Goal: Transaction & Acquisition: Purchase product/service

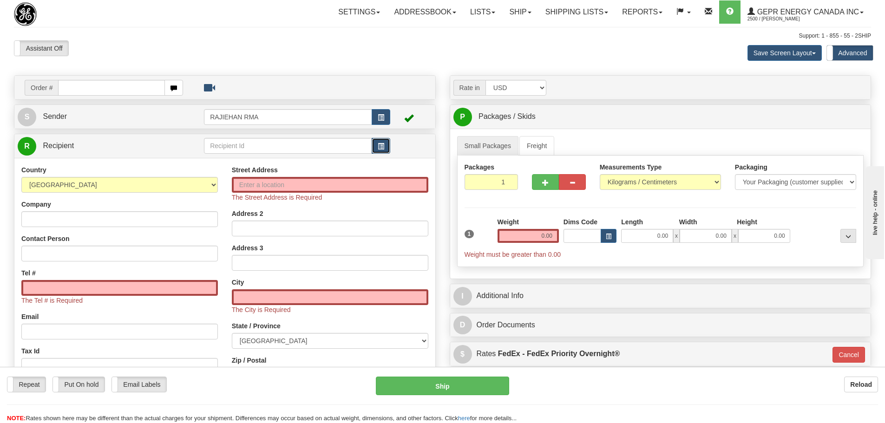
click at [381, 140] on button "button" at bounding box center [381, 146] width 19 height 16
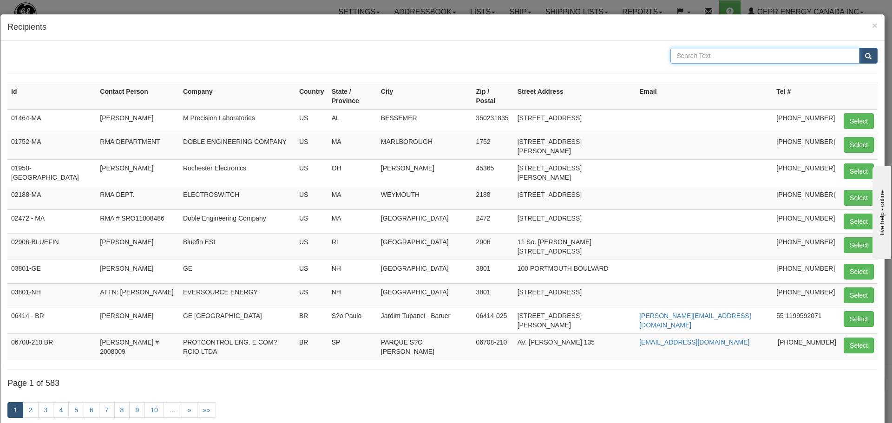
click at [764, 57] on input "text" at bounding box center [764, 56] width 189 height 16
type input "belden"
click at [865, 54] on span "submit" at bounding box center [868, 56] width 7 height 6
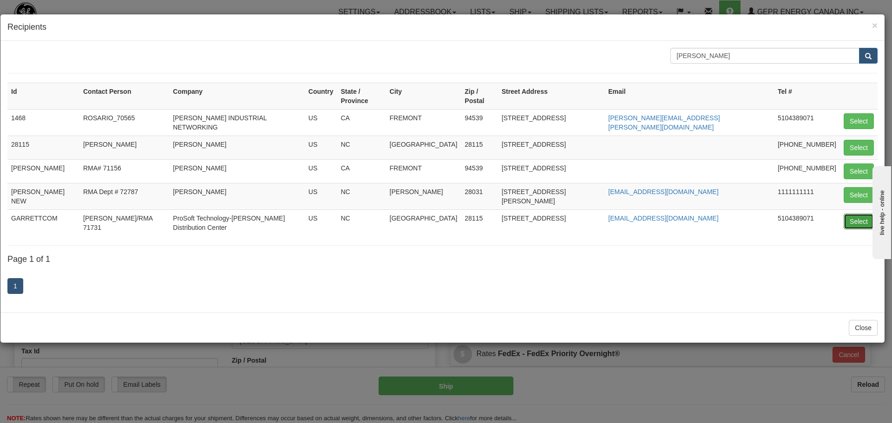
click at [847, 214] on button "Select" at bounding box center [859, 222] width 30 height 16
type input "GARRETTCOM"
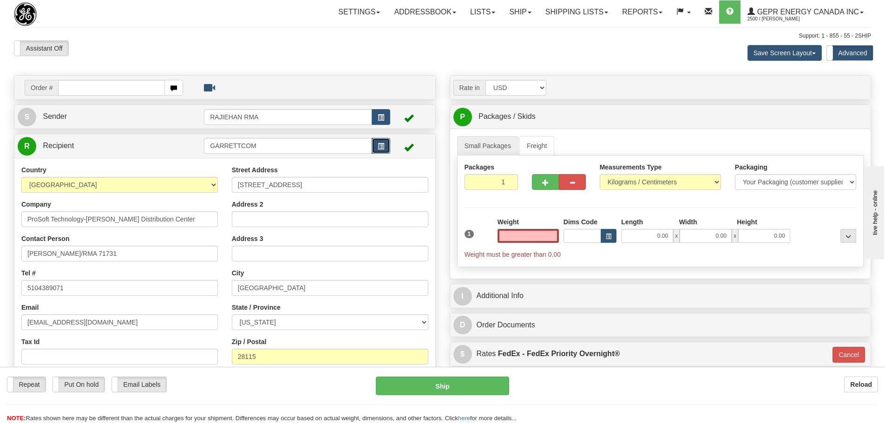
type input "0.00"
click at [387, 148] on button "button" at bounding box center [381, 146] width 19 height 16
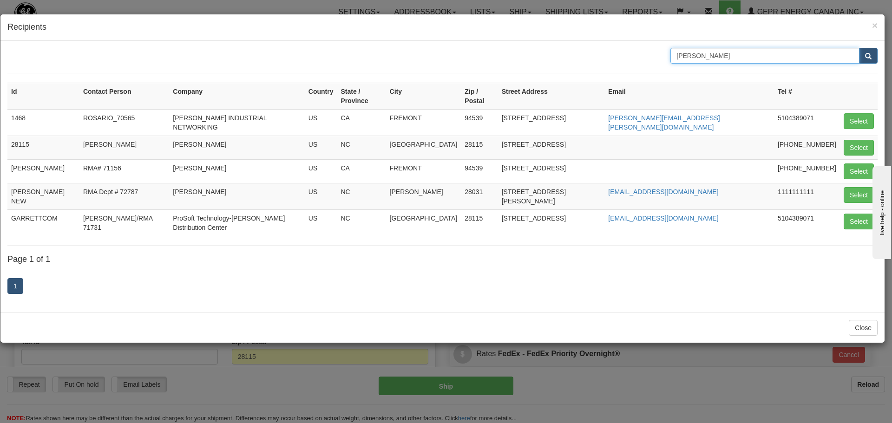
drag, startPoint x: 722, startPoint y: 59, endPoint x: 577, endPoint y: 62, distance: 145.5
click at [577, 62] on div "belden" at bounding box center [442, 56] width 884 height 16
click at [873, 25] on span "×" at bounding box center [875, 25] width 6 height 11
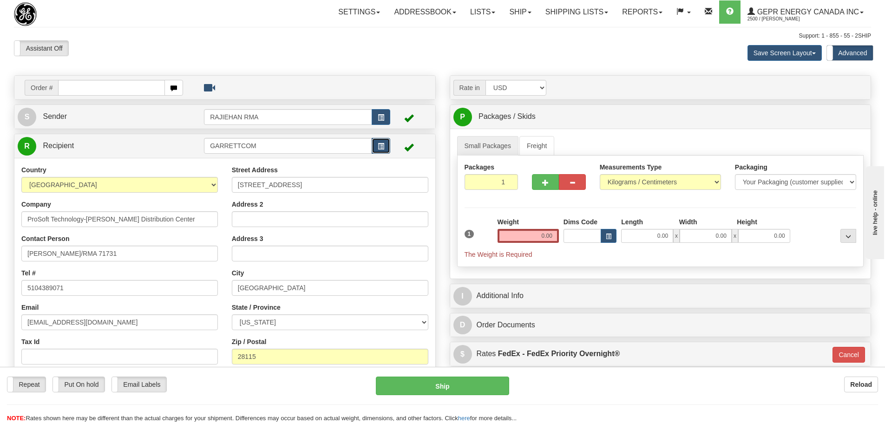
click at [375, 144] on button "button" at bounding box center [381, 146] width 19 height 16
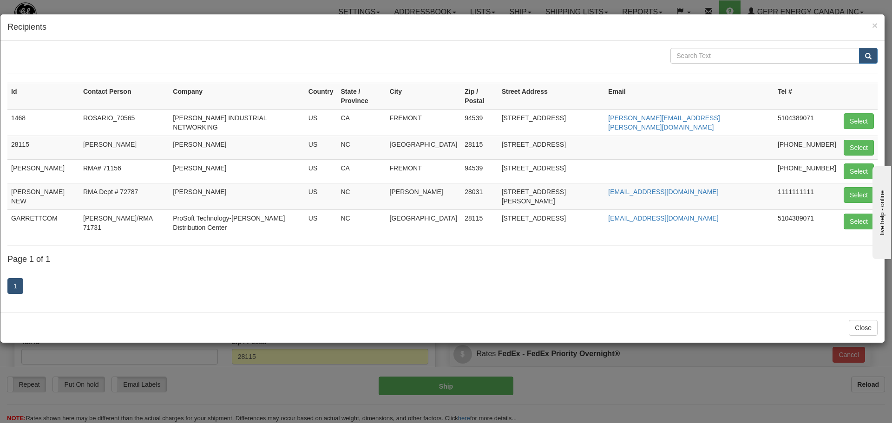
click at [736, 47] on div "Id Contact Person Company Country State / Province City Zip / Postal Street Add…" at bounding box center [442, 177] width 884 height 272
click at [733, 55] on input "text" at bounding box center [764, 56] width 189 height 16
paste input "10855 Bailey Road"
click at [677, 54] on input "10855 Bailey Road" at bounding box center [764, 56] width 189 height 16
click at [859, 56] on input "10855 Bailey Road" at bounding box center [764, 56] width 189 height 16
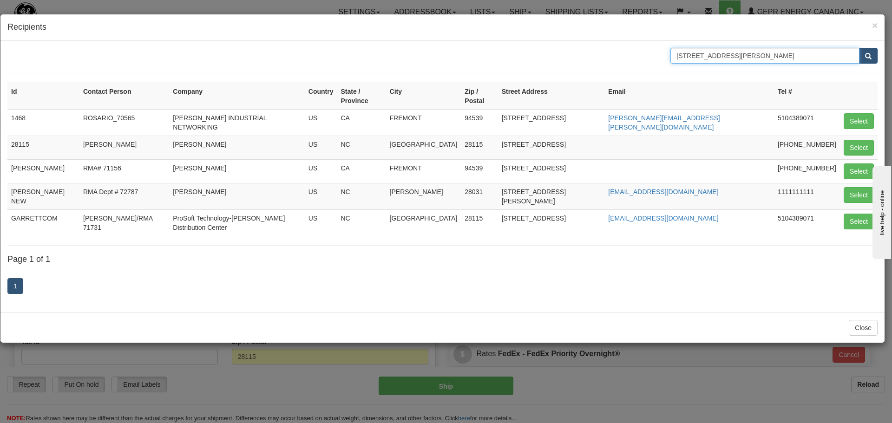
type input "10855 Bailey Road"
click at [863, 54] on button "submit" at bounding box center [868, 56] width 19 height 16
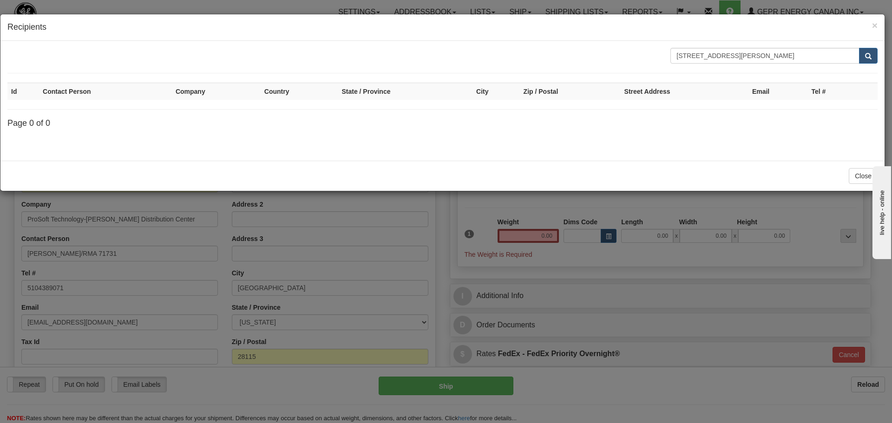
click at [871, 27] on h4 "Recipients" at bounding box center [442, 27] width 870 height 12
click at [874, 25] on span "×" at bounding box center [875, 25] width 6 height 11
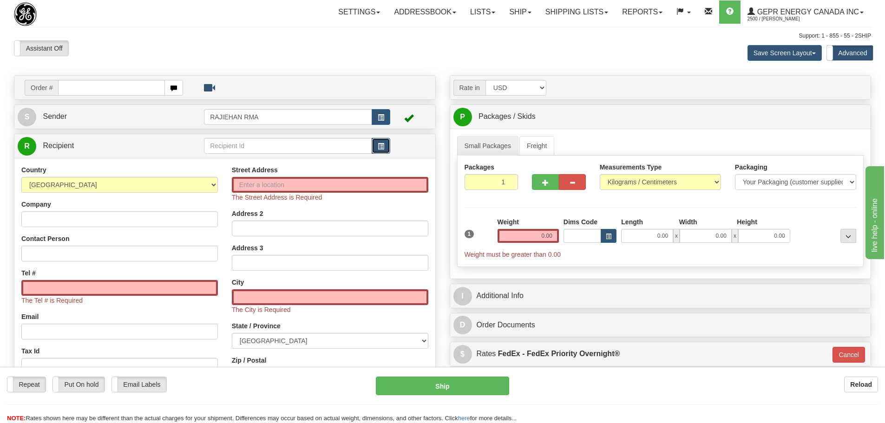
click at [387, 145] on button "button" at bounding box center [381, 146] width 19 height 16
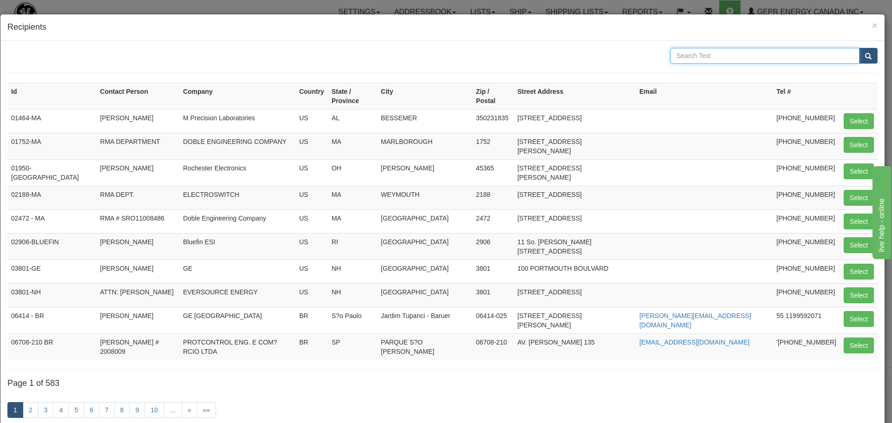
click at [712, 51] on input "text" at bounding box center [764, 56] width 189 height 16
type input "electro industries"
click at [865, 55] on span "submit" at bounding box center [868, 56] width 7 height 6
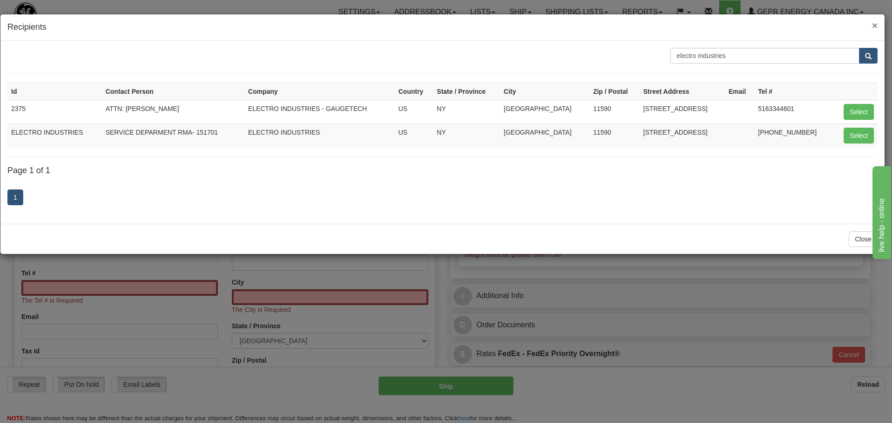
click at [874, 24] on span "×" at bounding box center [875, 25] width 6 height 11
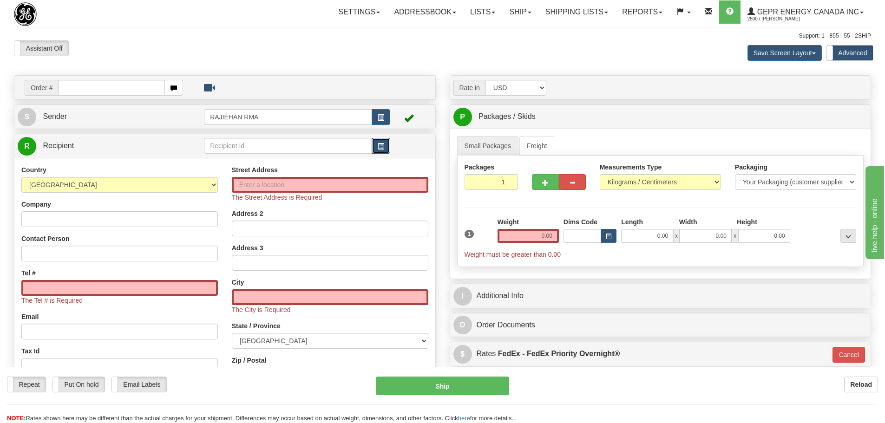
click at [377, 146] on button "button" at bounding box center [381, 146] width 19 height 16
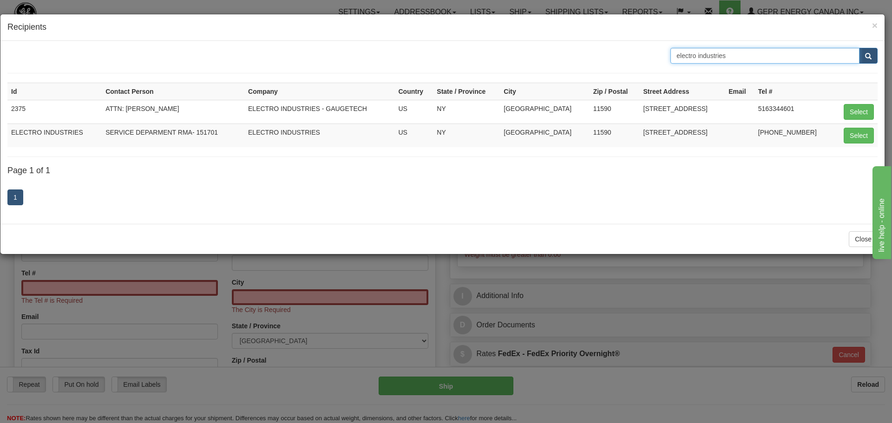
drag, startPoint x: 742, startPoint y: 59, endPoint x: 635, endPoint y: 71, distance: 107.9
click at [627, 70] on form "electro industries" at bounding box center [442, 61] width 870 height 26
type input "belden"
click at [871, 53] on span "submit" at bounding box center [868, 56] width 7 height 6
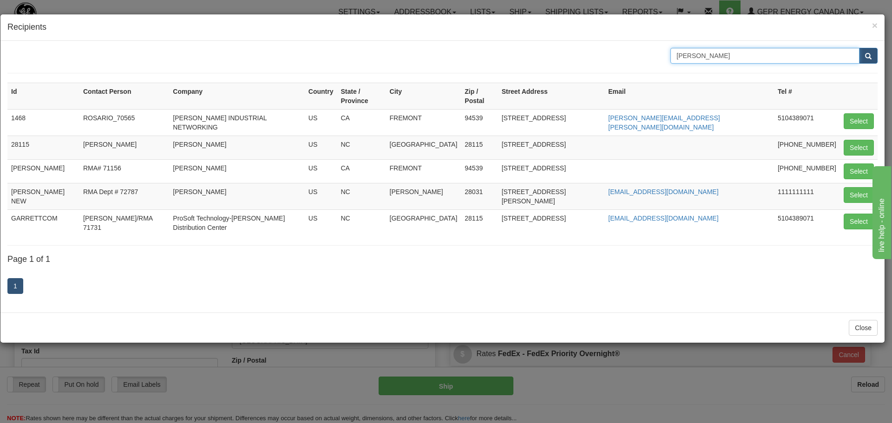
drag, startPoint x: 709, startPoint y: 57, endPoint x: 630, endPoint y: 66, distance: 79.1
click at [630, 66] on form "belden" at bounding box center [442, 61] width 870 height 26
type input "GARRETTCOM"
click at [862, 59] on button "submit" at bounding box center [868, 56] width 19 height 16
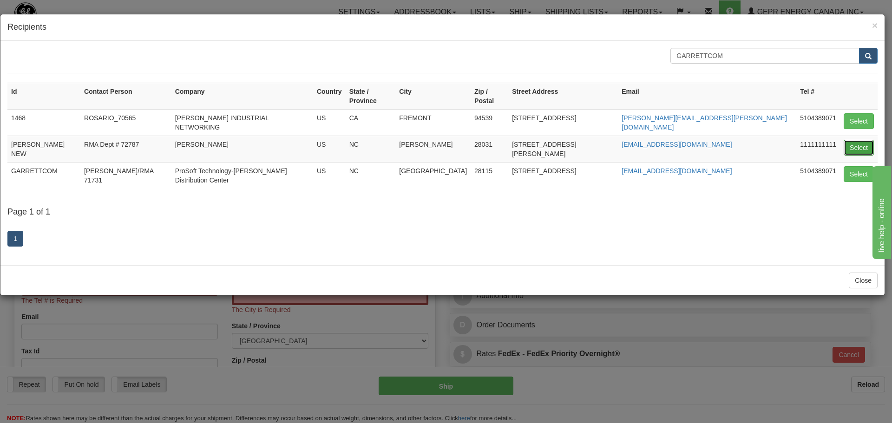
click at [853, 140] on button "Select" at bounding box center [859, 148] width 30 height 16
type input "BELDEN NEW"
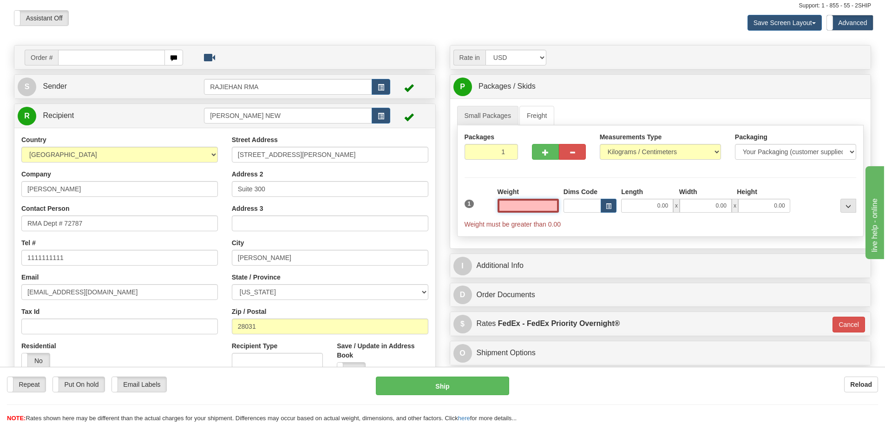
scroll to position [46, 0]
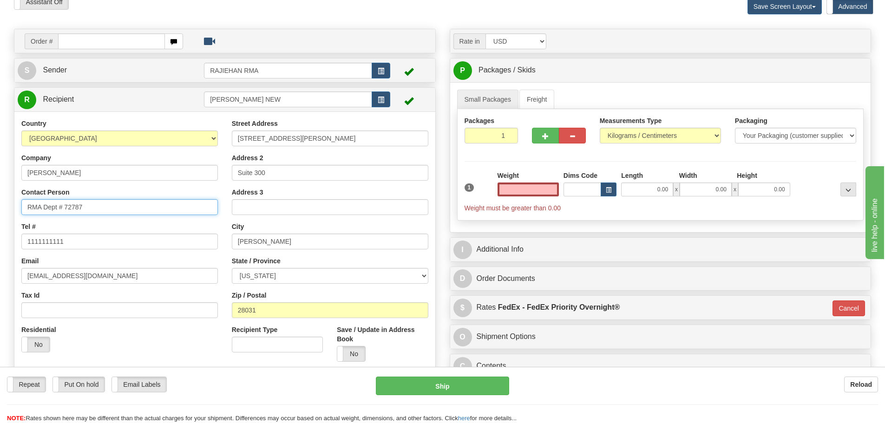
type input "0.00"
click at [97, 208] on input "RMA Dept # 72787" at bounding box center [119, 207] width 197 height 16
click at [111, 198] on div "Contact Person RMA Dept # 72787" at bounding box center [119, 201] width 197 height 27
click at [109, 202] on input "RMA Dept # 72787" at bounding box center [119, 207] width 197 height 16
drag, startPoint x: 109, startPoint y: 202, endPoint x: -4, endPoint y: 223, distance: 114.8
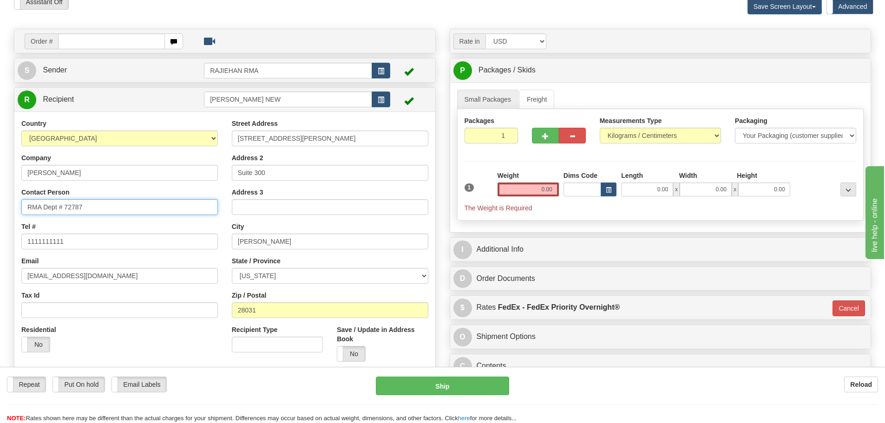
click at [0, 223] on html "Training Course Close Toggle navigation Settings Shipping Preferences New Sende…" at bounding box center [442, 165] width 885 height 423
paste input "?03854012"
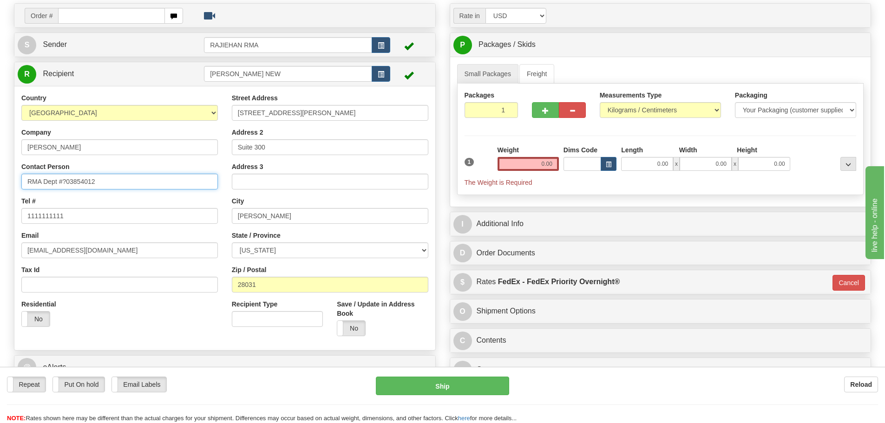
scroll to position [93, 0]
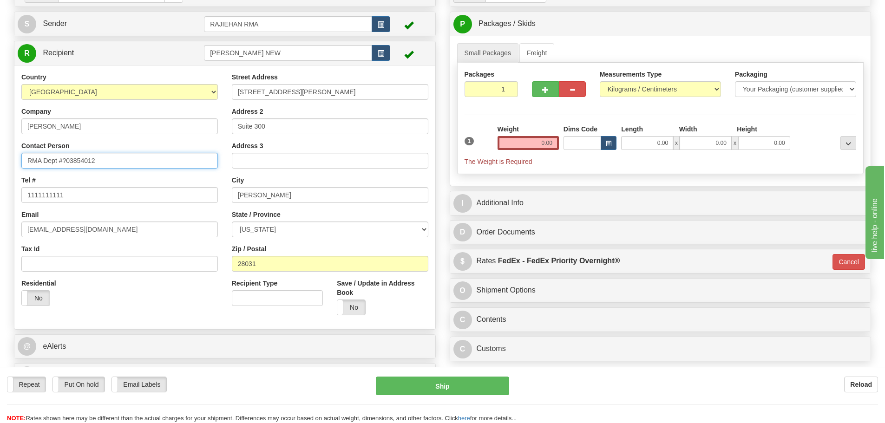
type input "RMA Dept #?03854012"
click at [515, 146] on input "0.00" at bounding box center [528, 143] width 61 height 14
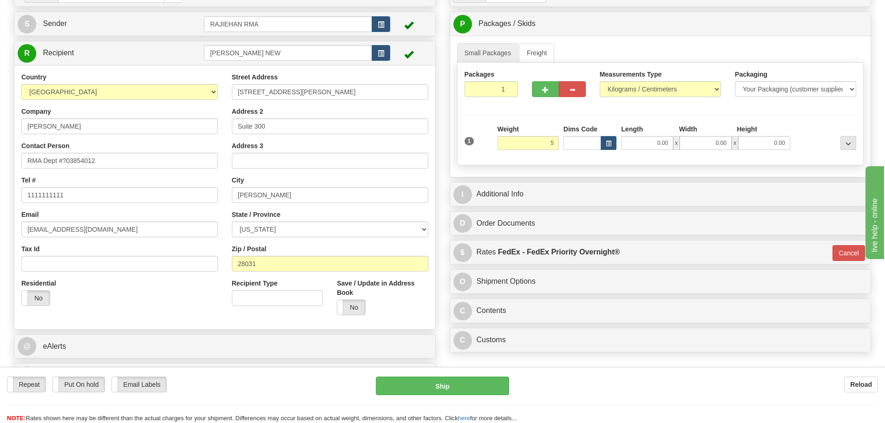
type input "5.00"
type input "01"
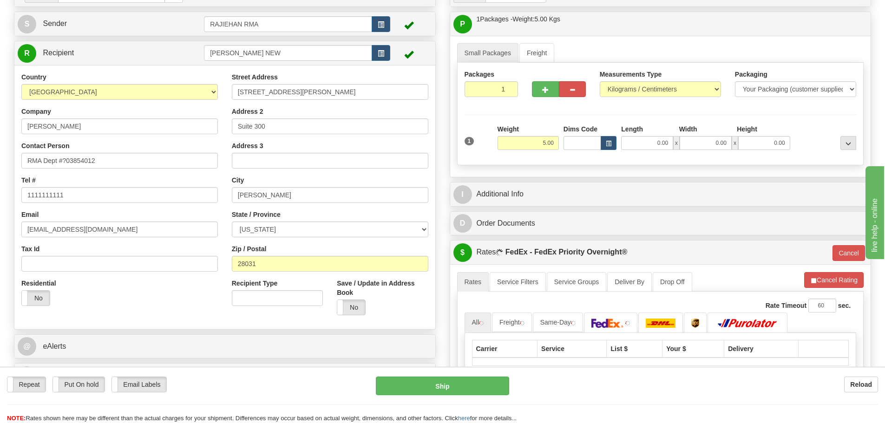
click at [543, 115] on hr at bounding box center [661, 115] width 392 height 0
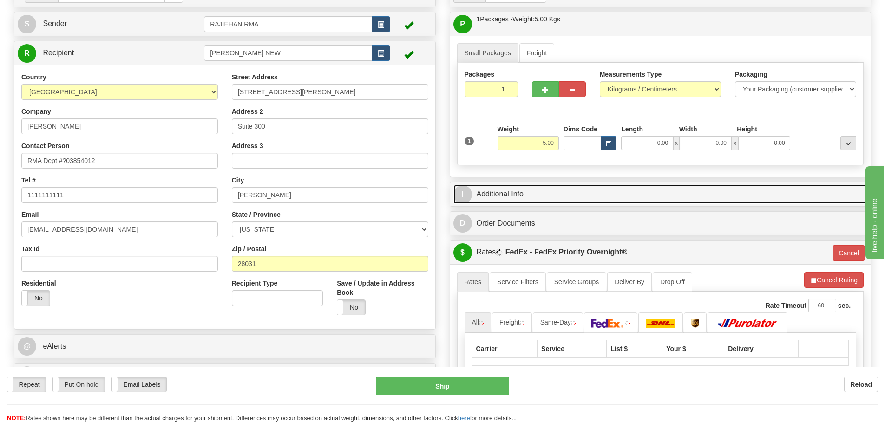
click at [566, 190] on link "I Additional Info" at bounding box center [660, 194] width 414 height 19
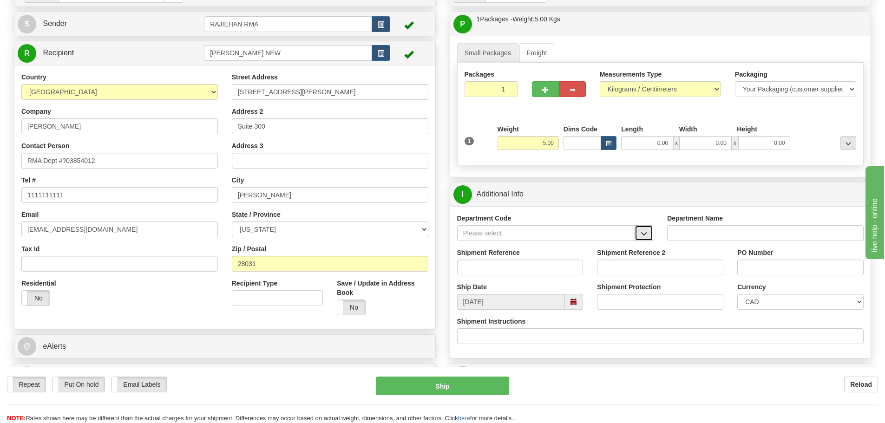
click at [644, 231] on span "button" at bounding box center [644, 234] width 7 height 6
click at [614, 246] on div "SER" at bounding box center [543, 248] width 169 height 10
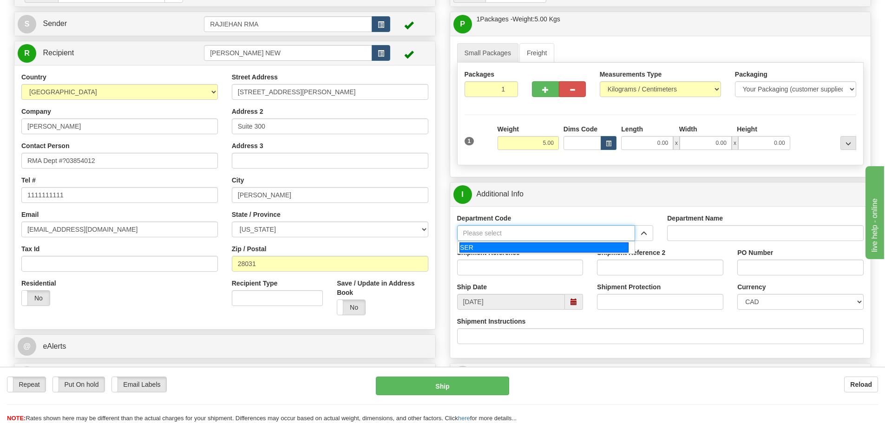
type input "SER"
type input "SERVICE DEPARTMENT"
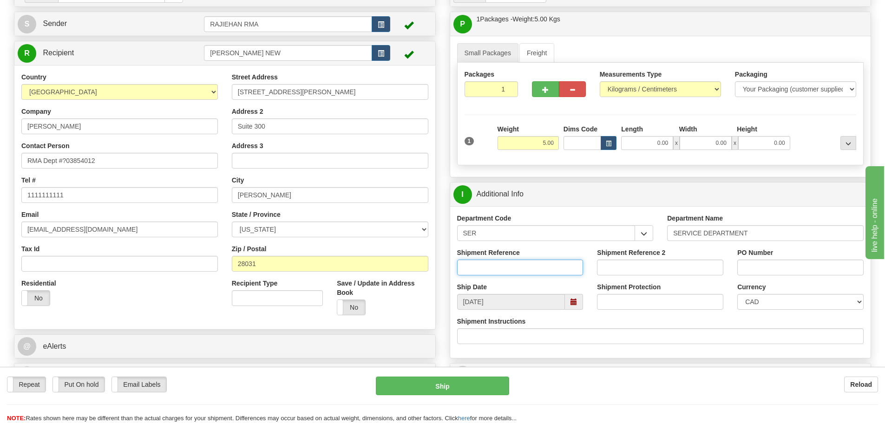
click at [547, 269] on input "Shipment Reference" at bounding box center [520, 268] width 126 height 16
click at [538, 265] on input "Shipment Reference" at bounding box center [520, 268] width 126 height 16
paste input "5399004754"
click at [463, 264] on input "5399004754" at bounding box center [520, 268] width 126 height 16
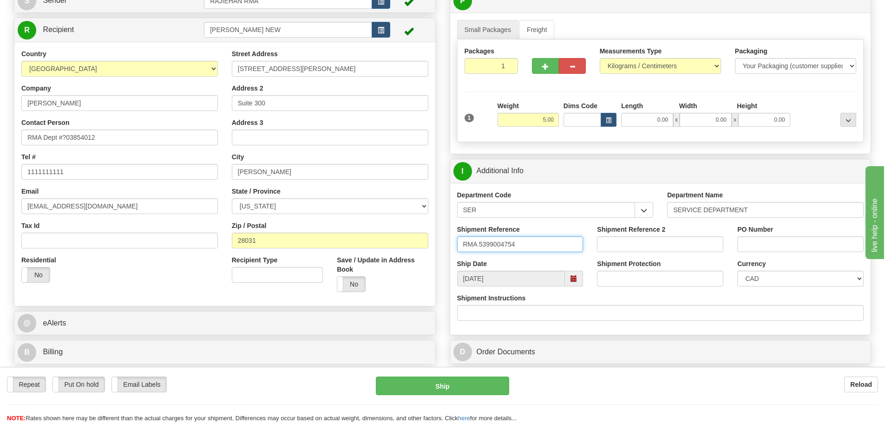
scroll to position [139, 0]
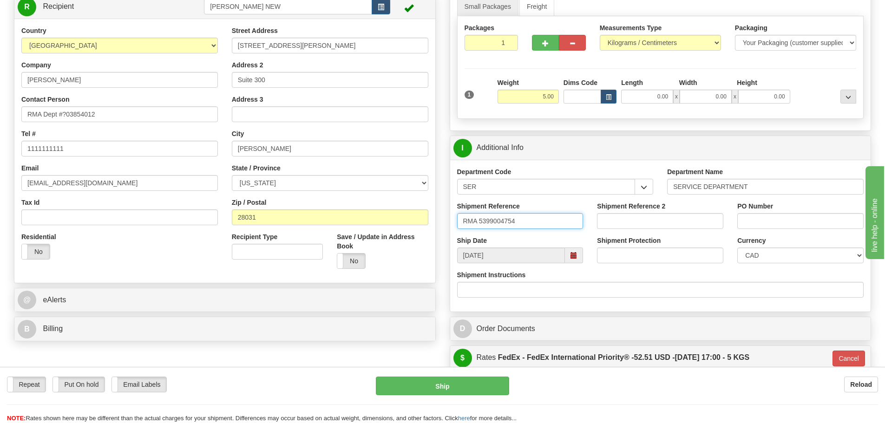
type input "RMA 5399004754"
click at [778, 255] on select "CAD USD EUR ZAR RON ANG ARN AUD AUS AWG BBD BFR BGN BHD BMD BND BRC BRL CHP CKZ…" at bounding box center [800, 256] width 126 height 16
select select "1"
click at [737, 248] on select "CAD USD EUR ZAR RON ANG ARN AUD AUS AWG BBD BFR BGN BHD BMD BND BRC BRL CHP CKZ…" at bounding box center [800, 256] width 126 height 16
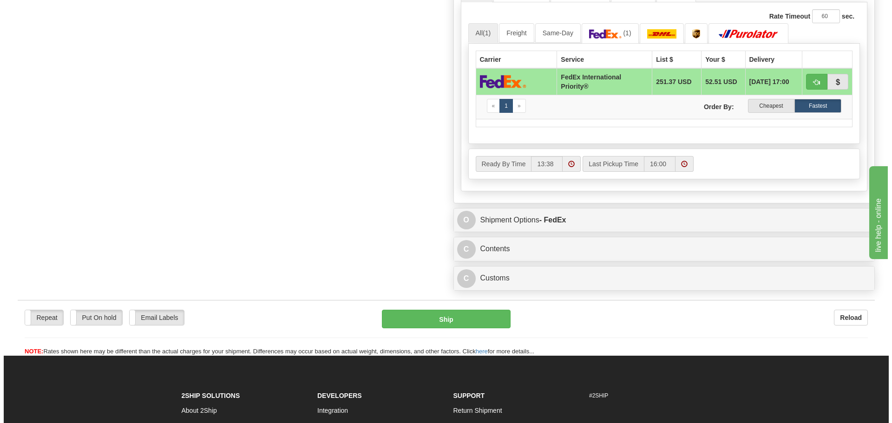
scroll to position [604, 0]
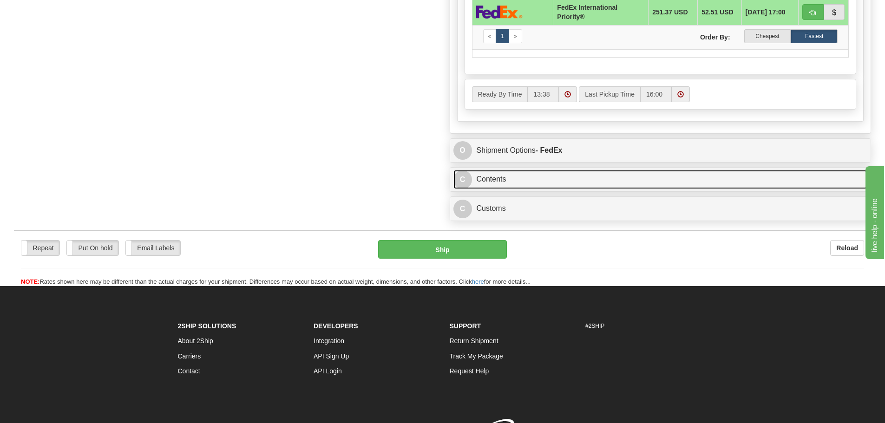
click at [528, 186] on link "C Contents" at bounding box center [660, 179] width 414 height 19
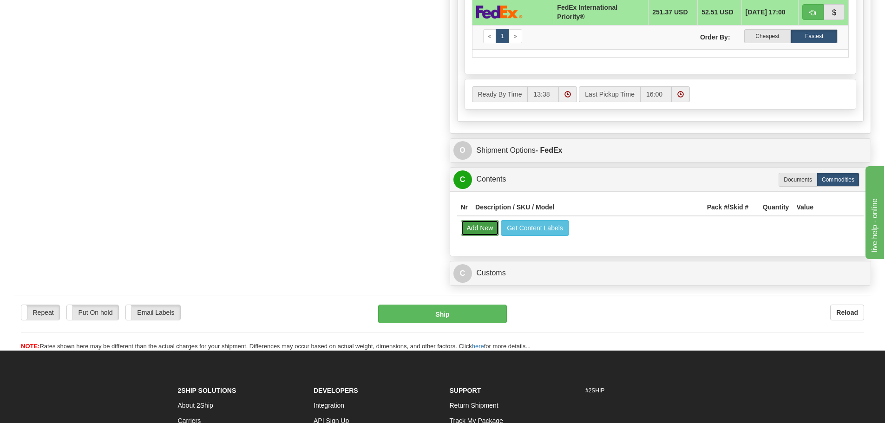
click at [496, 229] on button "Add New" at bounding box center [480, 228] width 39 height 16
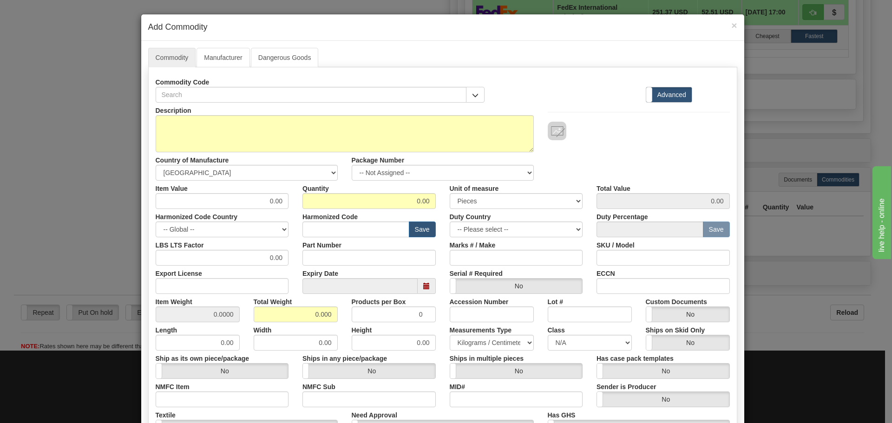
drag, startPoint x: 262, startPoint y: 85, endPoint x: 260, endPoint y: 92, distance: 6.8
click at [262, 85] on div "Commodity Code" at bounding box center [320, 88] width 329 height 28
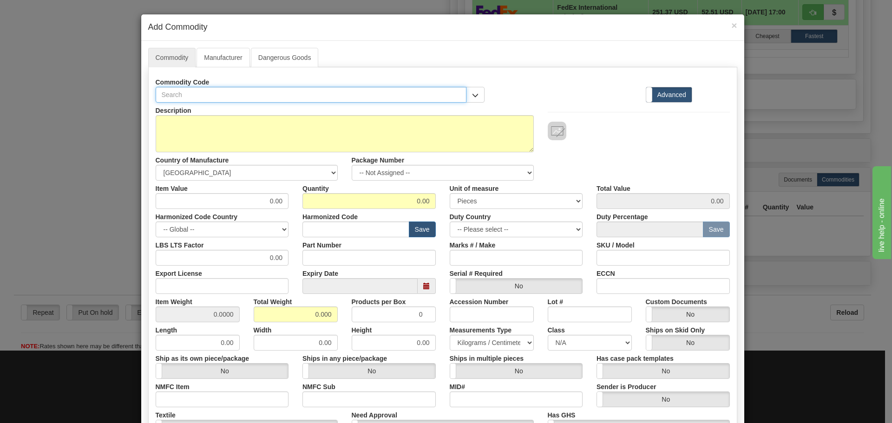
click at [259, 92] on input "text" at bounding box center [311, 95] width 311 height 16
paste input "ML2400BHIHIA4A4AAXXX"
type input "ML2400BHIHIA4A4AAXXX"
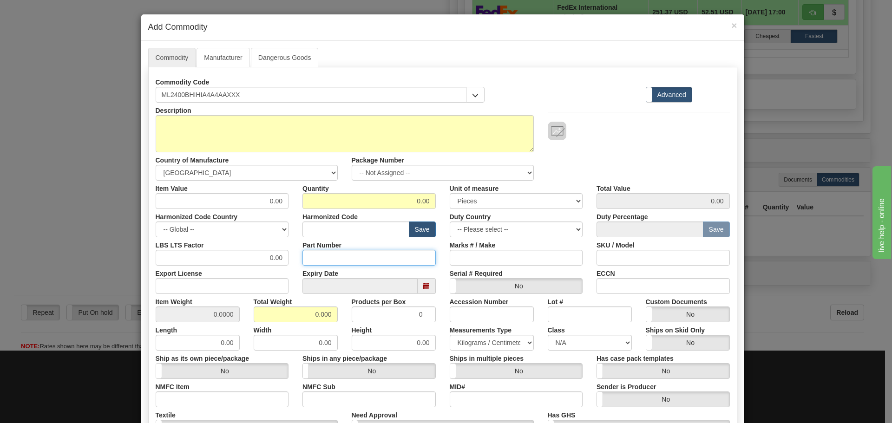
click at [343, 256] on input "Part Number" at bounding box center [368, 258] width 133 height 16
paste input "ML2400BHIHIA4A4AAXXX"
type input "ML2400BHIHIA4A4AAXXX"
click at [335, 225] on input "text" at bounding box center [355, 230] width 107 height 16
type input "8536.49.0080"
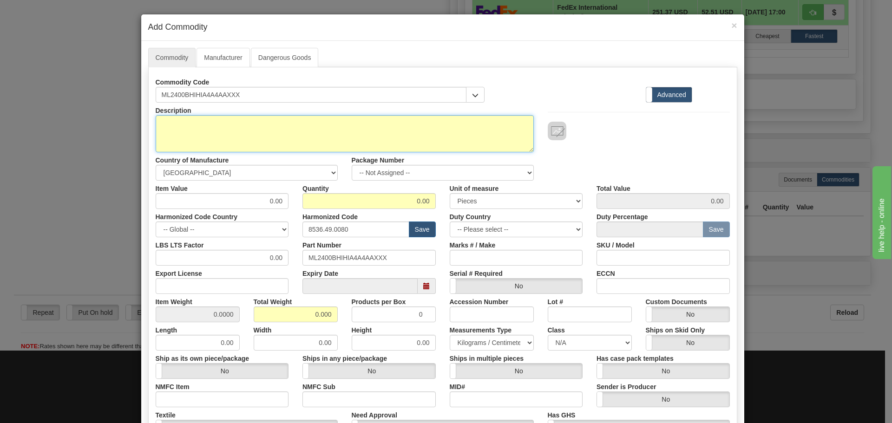
click at [228, 142] on textarea "Description" at bounding box center [345, 133] width 378 height 37
click at [199, 142] on textarea "Description" at bounding box center [345, 133] width 378 height 37
paste textarea "RMA ONLY - ML2400 19 inch Rack-mounted Managed Switch"
type textarea "RMA ONLY - ML2400 19 inch Rack-mounted Managed Switch"
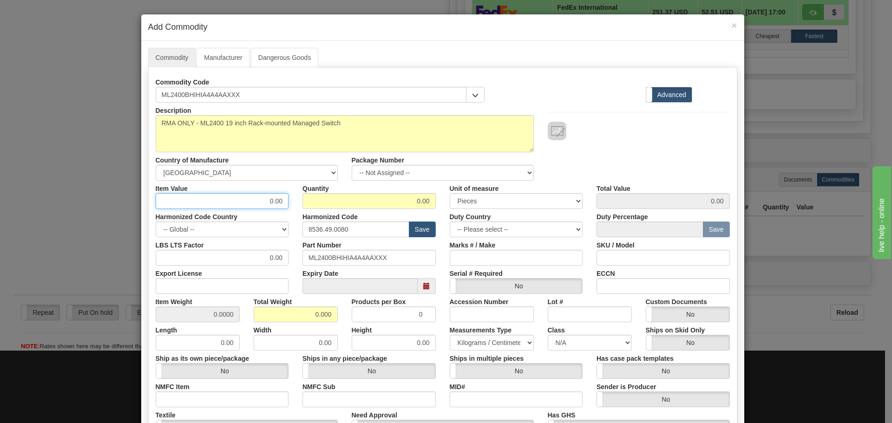
drag, startPoint x: 268, startPoint y: 207, endPoint x: 285, endPoint y: 207, distance: 16.7
click at [285, 207] on input "0.00" at bounding box center [222, 201] width 133 height 16
type input "75"
type input "1"
type input "75.00"
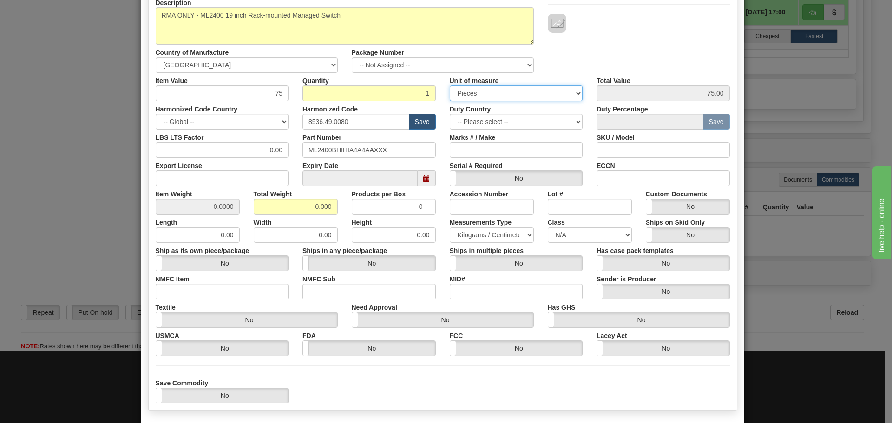
scroll to position [139, 0]
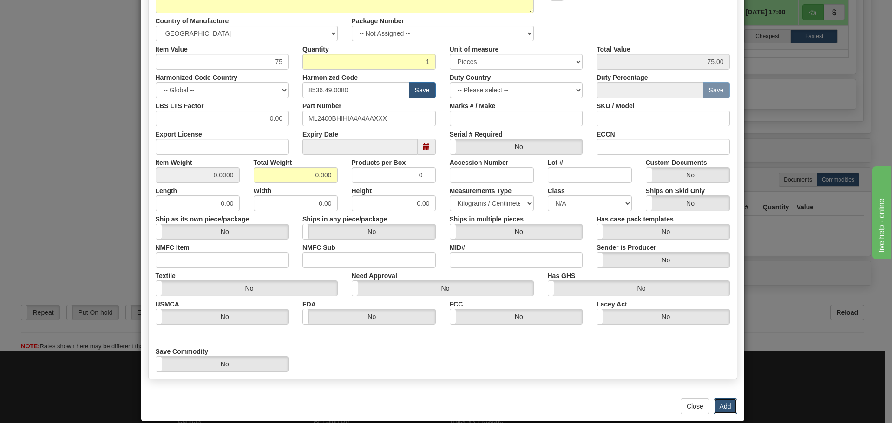
click at [733, 400] on button "Add" at bounding box center [726, 407] width 24 height 16
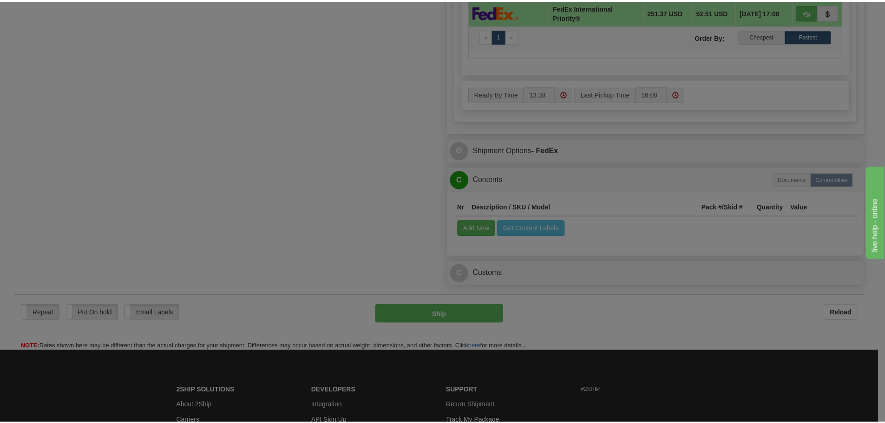
scroll to position [0, 0]
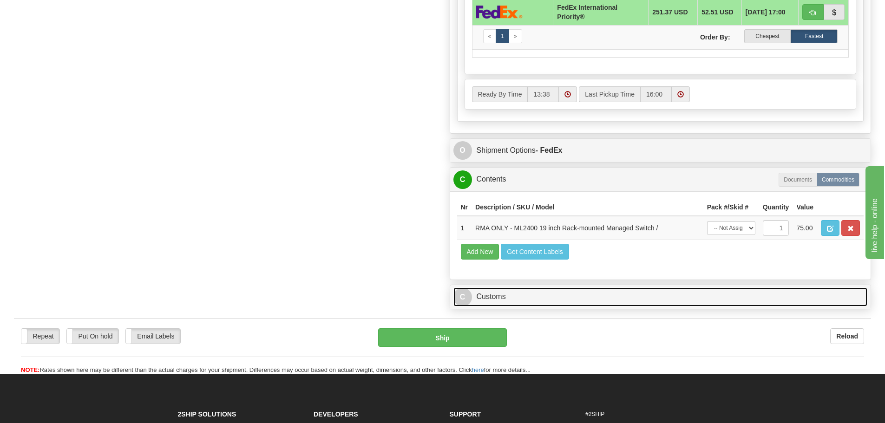
click at [636, 304] on link "C Customs" at bounding box center [660, 297] width 414 height 19
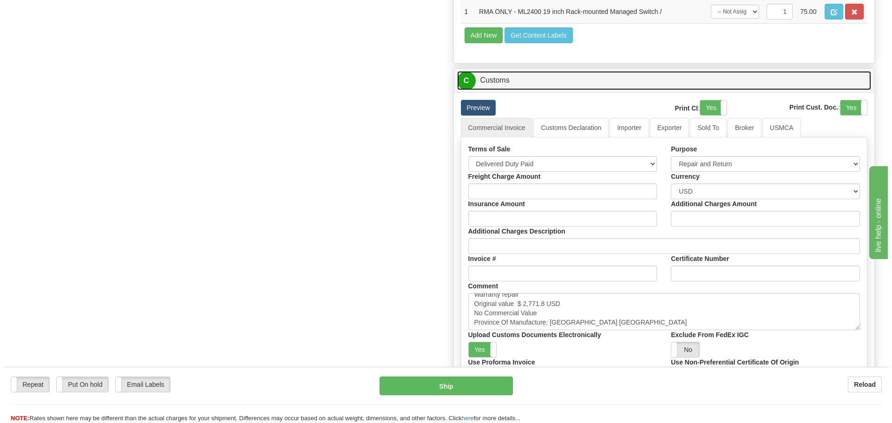
scroll to position [883, 0]
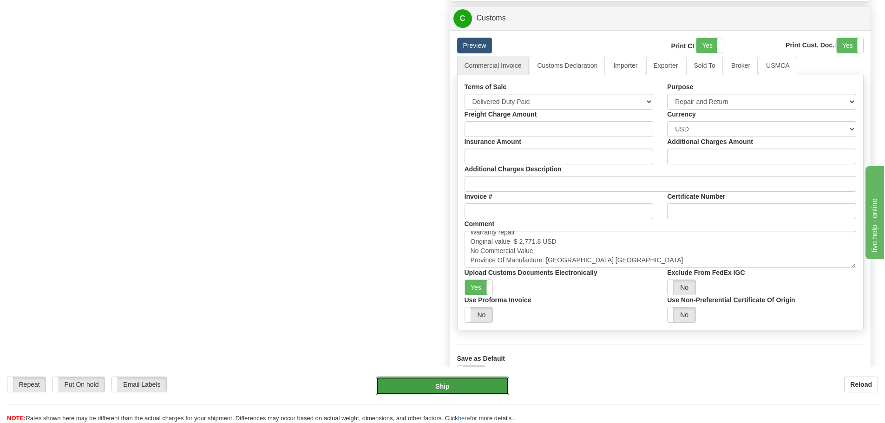
click at [449, 380] on button "Ship" at bounding box center [442, 386] width 133 height 19
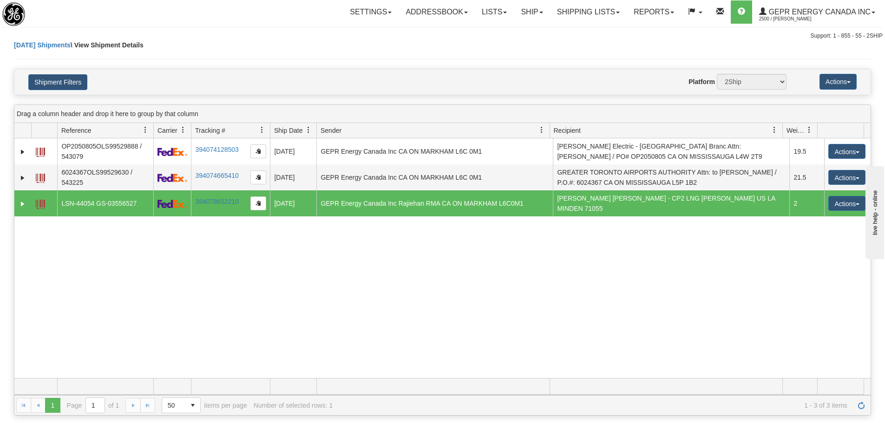
click at [677, 311] on div "31750396 2500 OP2050805OLS99529888 / 543079 394074128503 [DATE] [DATE] 08:46:03…" at bounding box center [442, 258] width 856 height 240
click at [854, 404] on link "Refresh" at bounding box center [861, 405] width 15 height 15
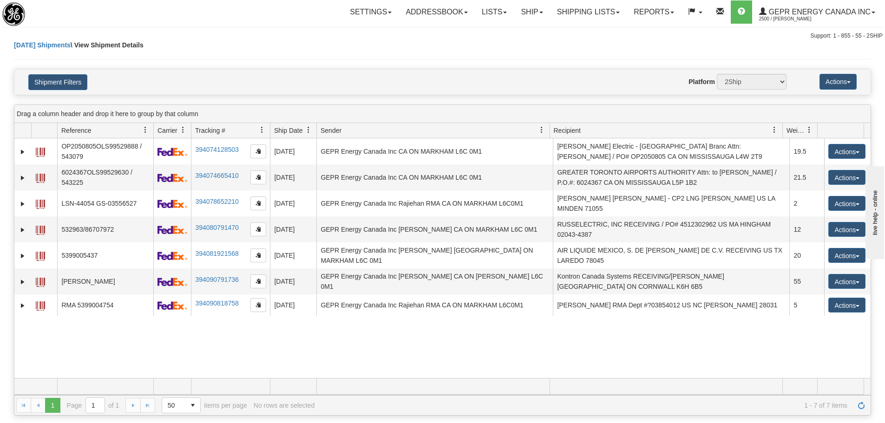
drag, startPoint x: 389, startPoint y: 352, endPoint x: 317, endPoint y: 352, distance: 72.0
click at [384, 352] on div "31750396 2500 OP2050805OLS99529888 / 543079 394074128503 10/09/2025 10/09/2025 …" at bounding box center [442, 258] width 856 height 240
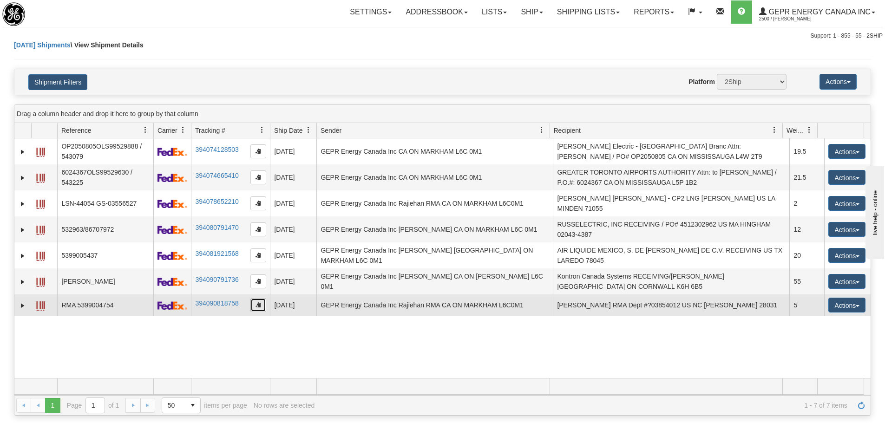
click at [261, 300] on button "button" at bounding box center [258, 305] width 16 height 14
drag, startPoint x: 24, startPoint y: 305, endPoint x: 26, endPoint y: 300, distance: 5.3
click at [24, 305] on link "Expand" at bounding box center [22, 305] width 9 height 9
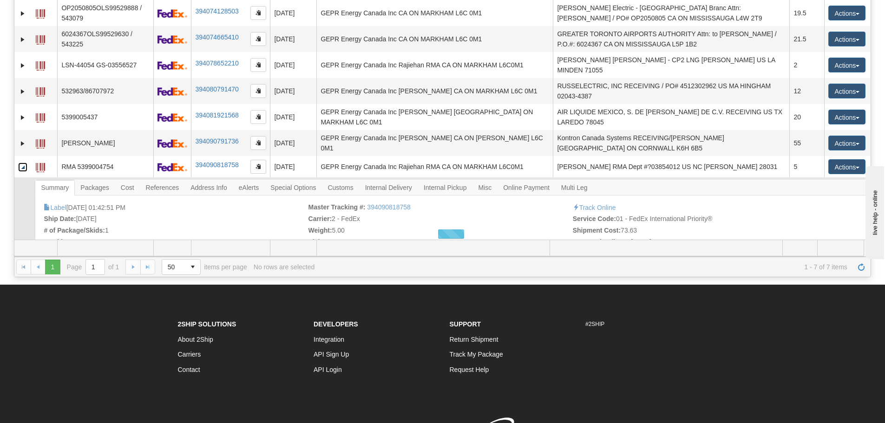
scroll to position [139, 0]
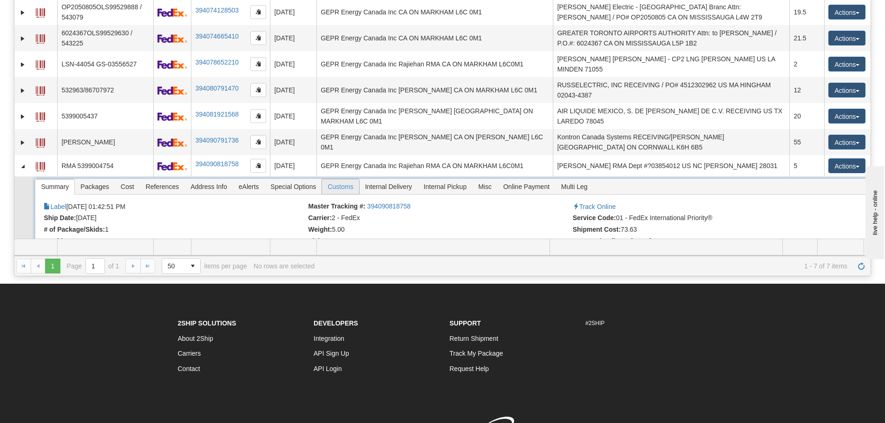
click at [335, 181] on span "Customs" at bounding box center [340, 186] width 37 height 15
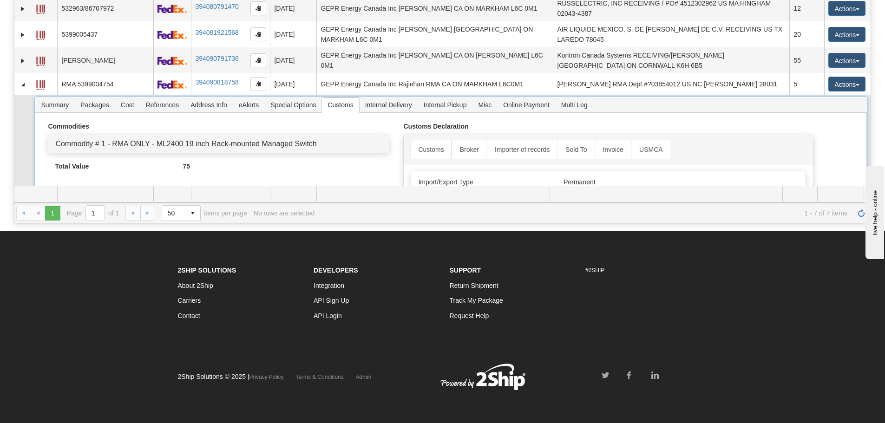
scroll to position [89, 0]
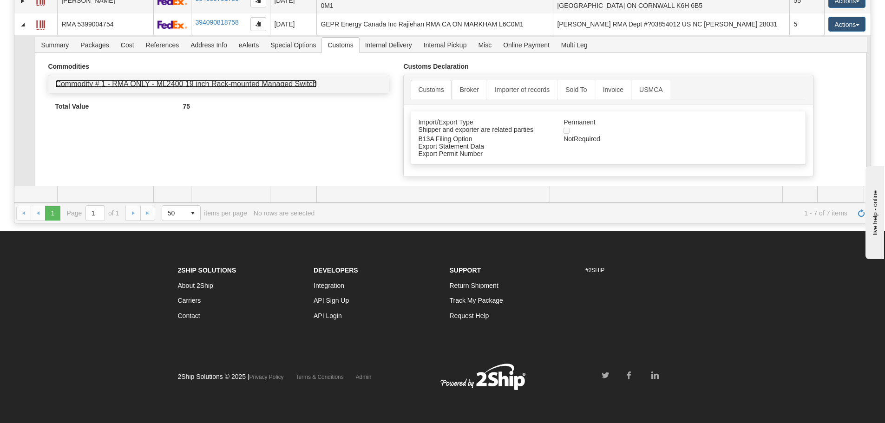
click at [194, 81] on link "Commodity # 1 - RMA ONLY - ML2400 19 inch Rack-mounted Managed Switch" at bounding box center [185, 84] width 261 height 8
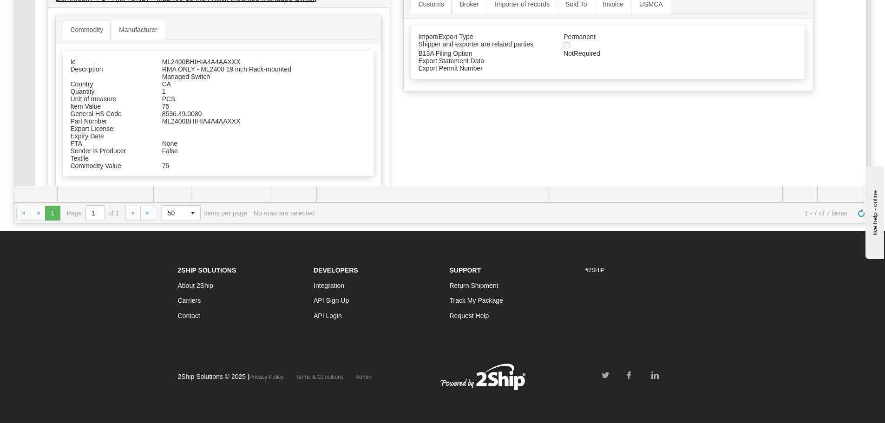
scroll to position [182, 0]
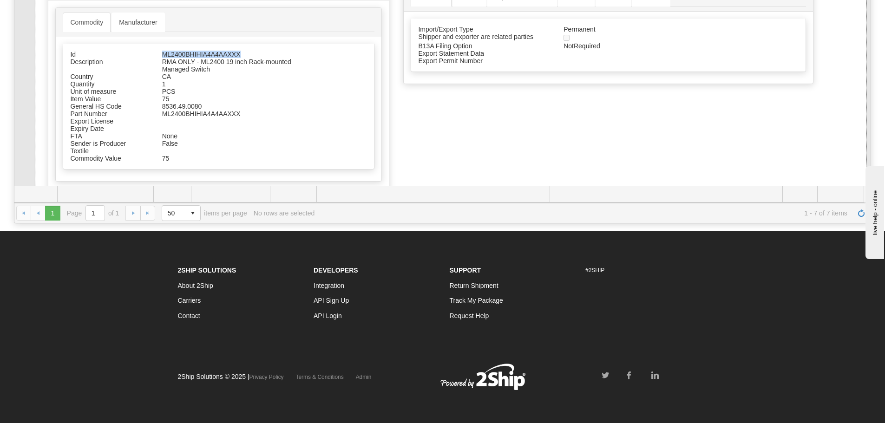
drag, startPoint x: 238, startPoint y: 47, endPoint x: 157, endPoint y: 48, distance: 81.3
click at [157, 48] on div "Id ML2400BHIHIA4A4AAXXX Description RMA ONLY - ML2400 19 inch Rack-mounted Mana…" at bounding box center [219, 107] width 312 height 126
copy div "ML2400BHIHIA4A4AAXXX"
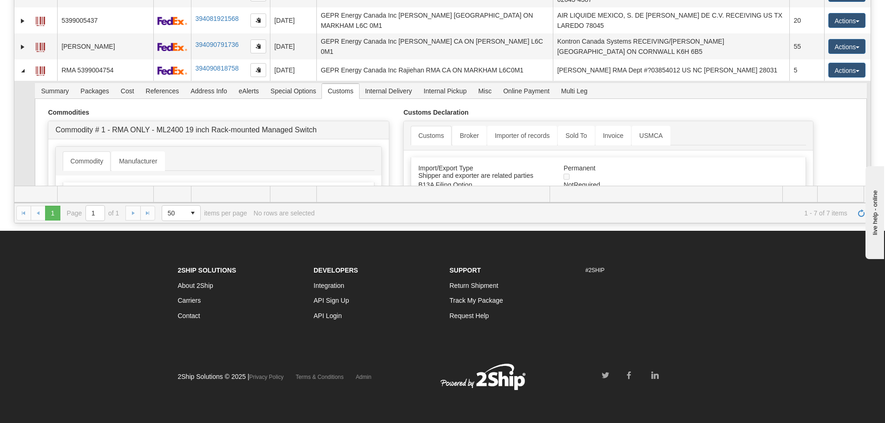
scroll to position [42, 0]
click at [73, 86] on span "Summary" at bounding box center [54, 91] width 39 height 15
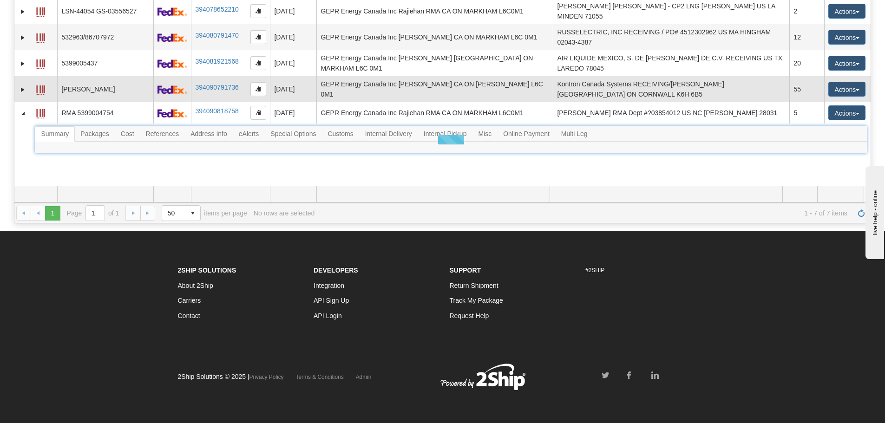
scroll to position [0, 0]
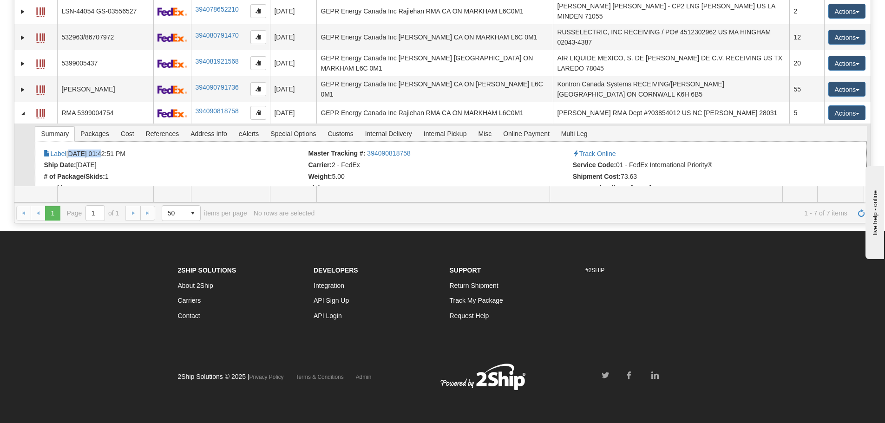
drag, startPoint x: 102, startPoint y: 150, endPoint x: 70, endPoint y: 153, distance: 32.3
click at [70, 153] on li "Label 10/09/2025 01:42:51 PM" at bounding box center [175, 154] width 262 height 9
copy li "[DATE]"
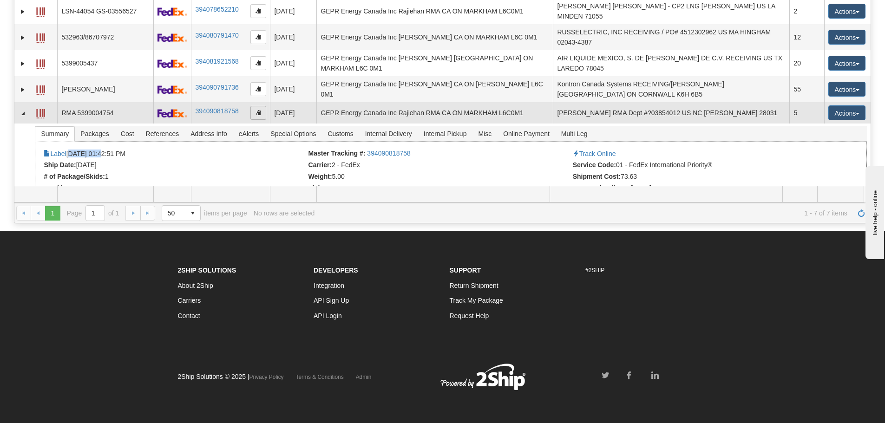
click at [257, 110] on span "button" at bounding box center [259, 113] width 6 height 6
copy li "[DATE]"
